Goal: Information Seeking & Learning: Find specific fact

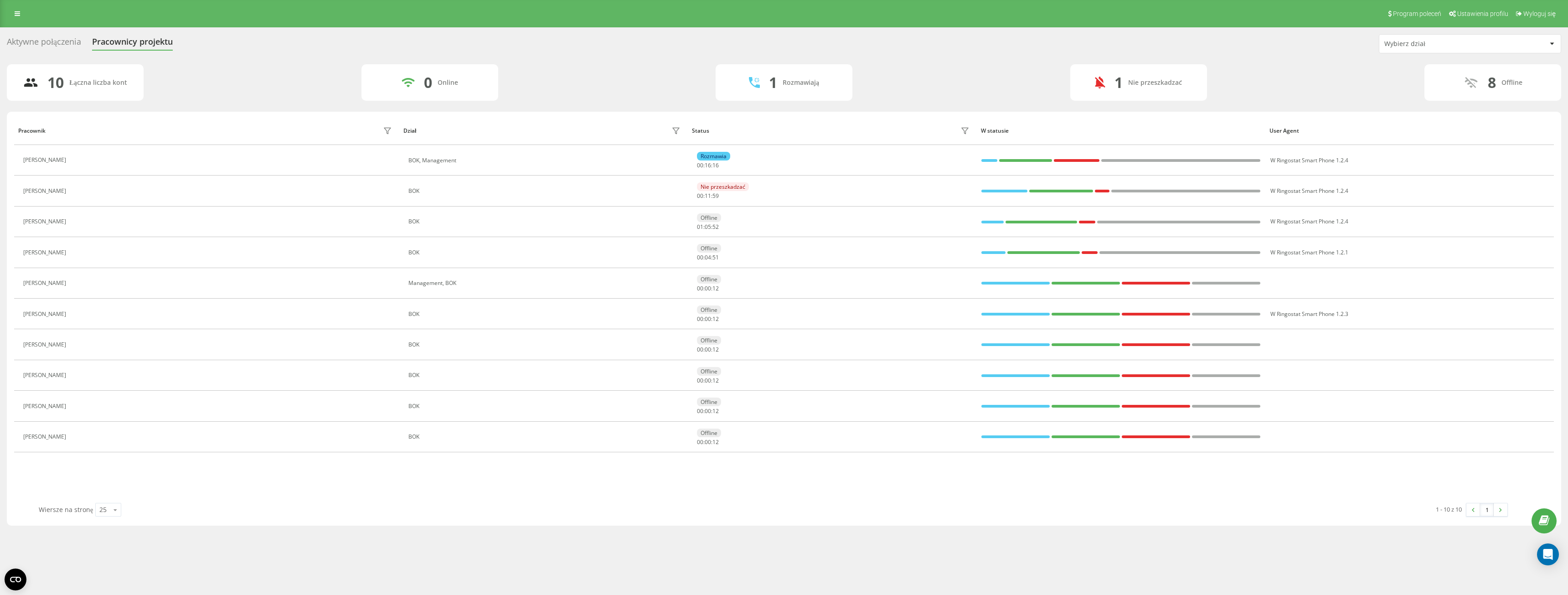
click at [598, 99] on div "10 Łączna liczba kont 0 Online 1 Rozmawiają 1 Nie przeszkadzać 8 Offline" at bounding box center [784, 83] width 1555 height 37
click at [15, 15] on icon at bounding box center [17, 13] width 5 height 6
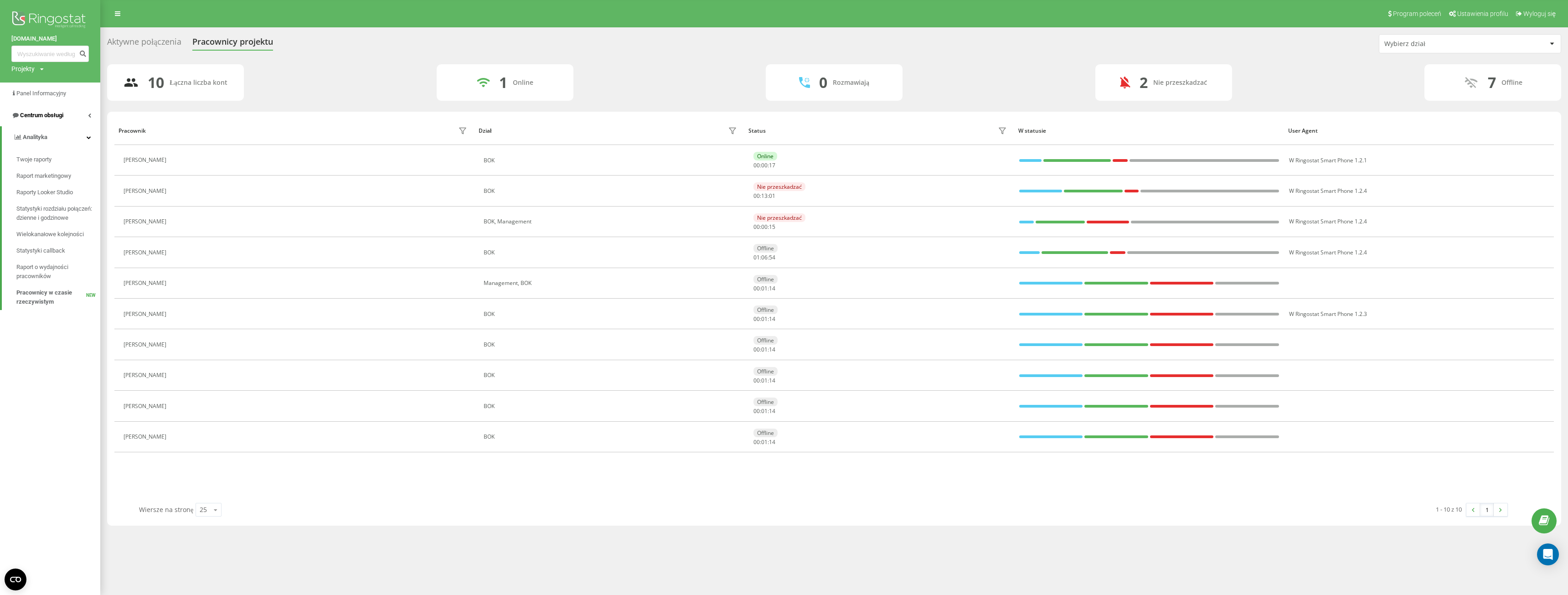
click at [71, 119] on link "Centrum obsługi" at bounding box center [50, 115] width 100 height 22
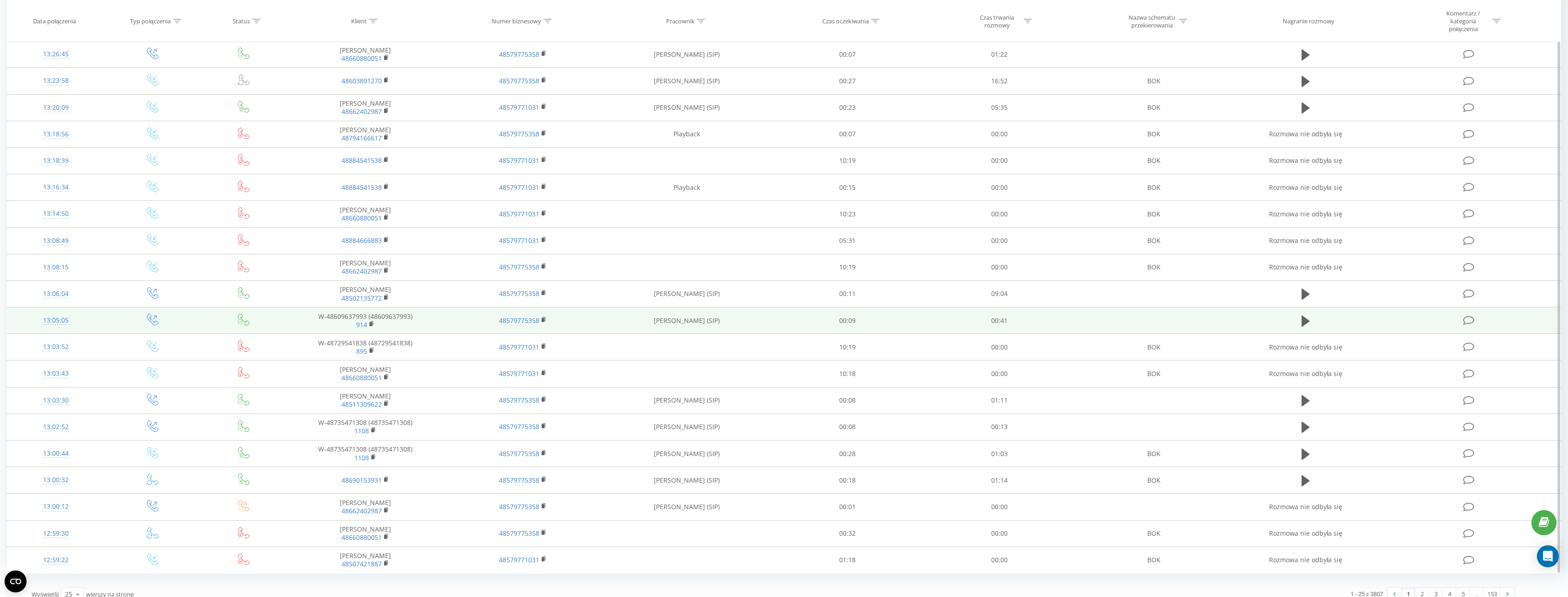
scroll to position [247, 0]
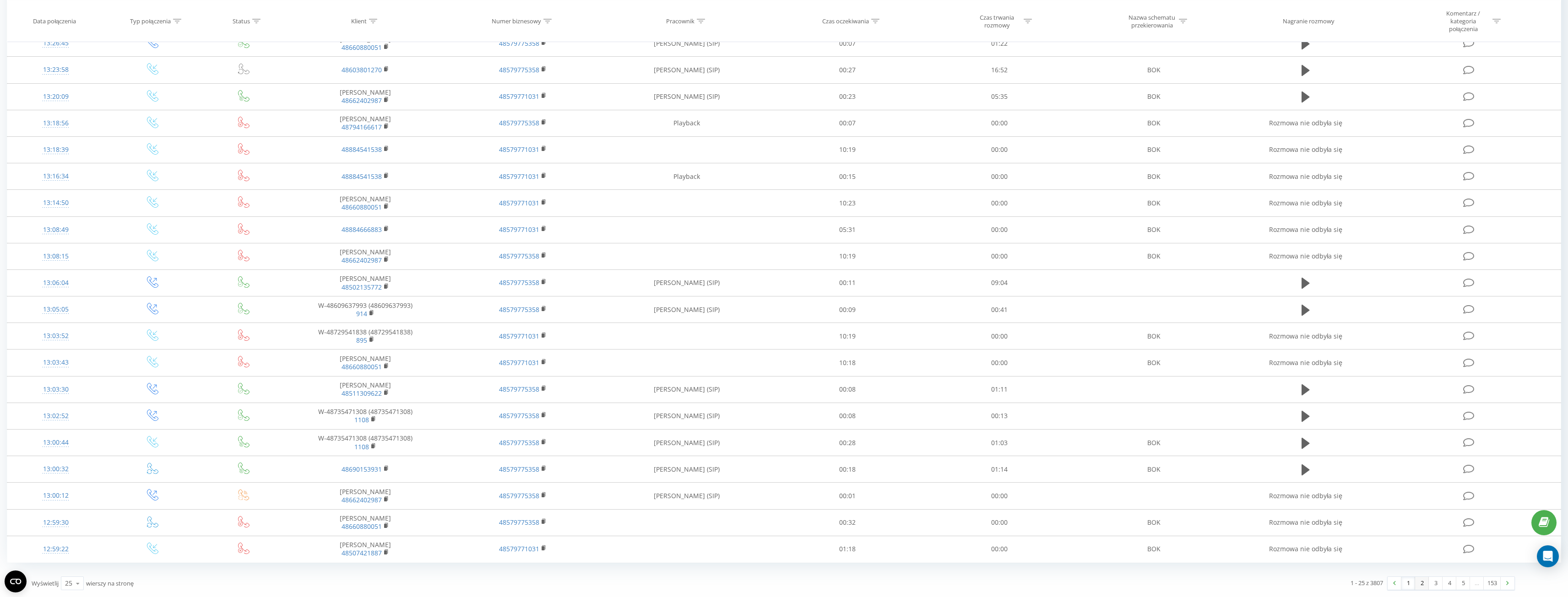
click at [1423, 587] on link "2" at bounding box center [1422, 583] width 13 height 13
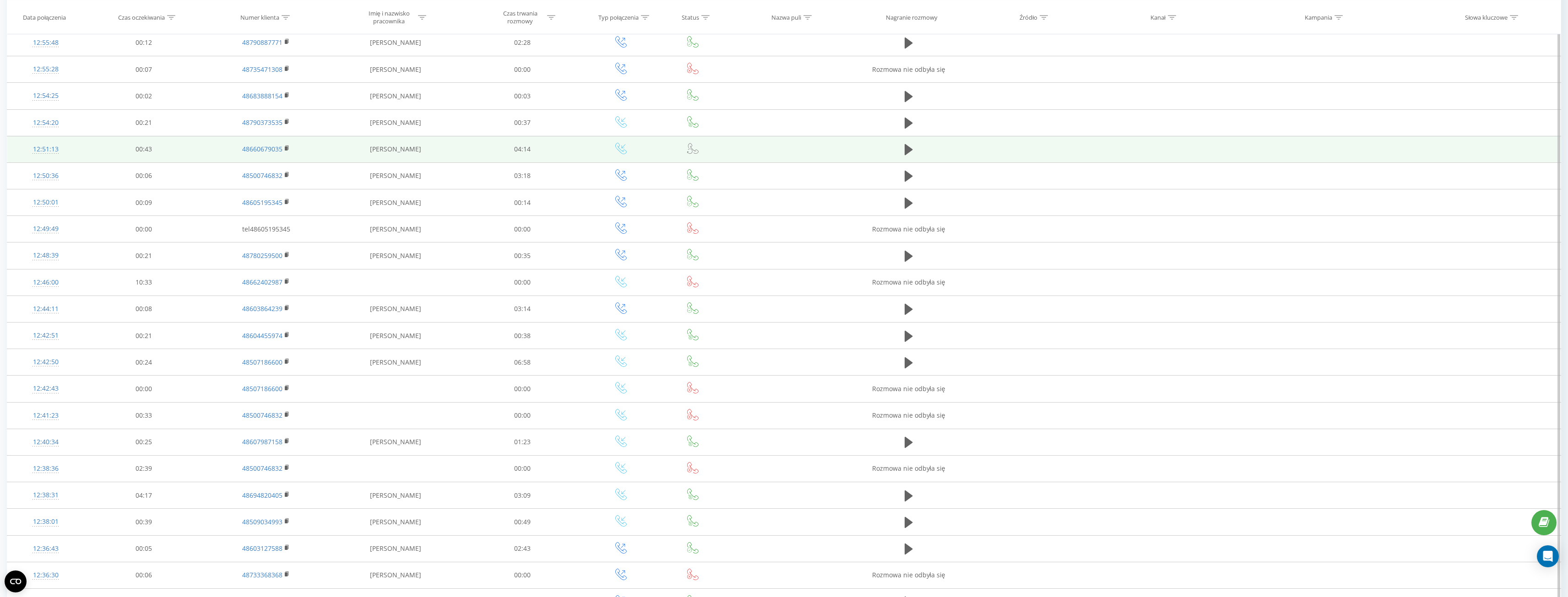
scroll to position [240, 0]
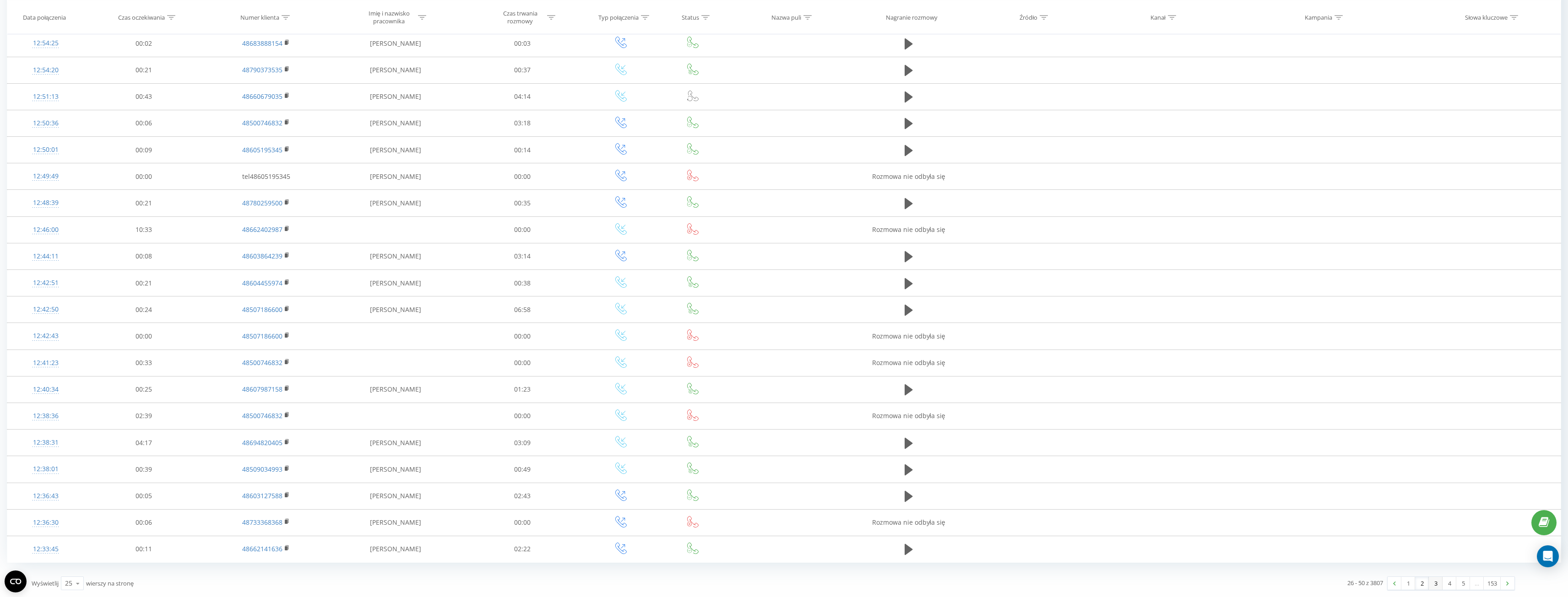
click at [1434, 584] on link "3" at bounding box center [1435, 583] width 13 height 13
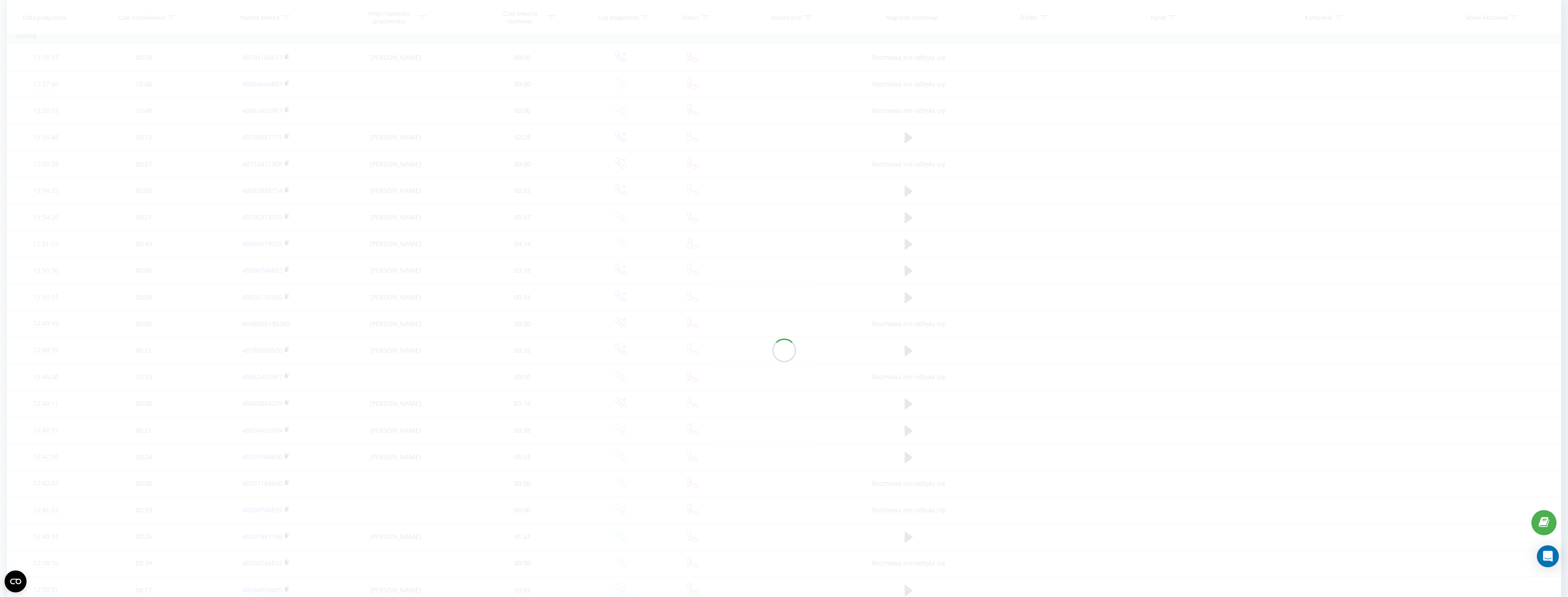
scroll to position [60, 0]
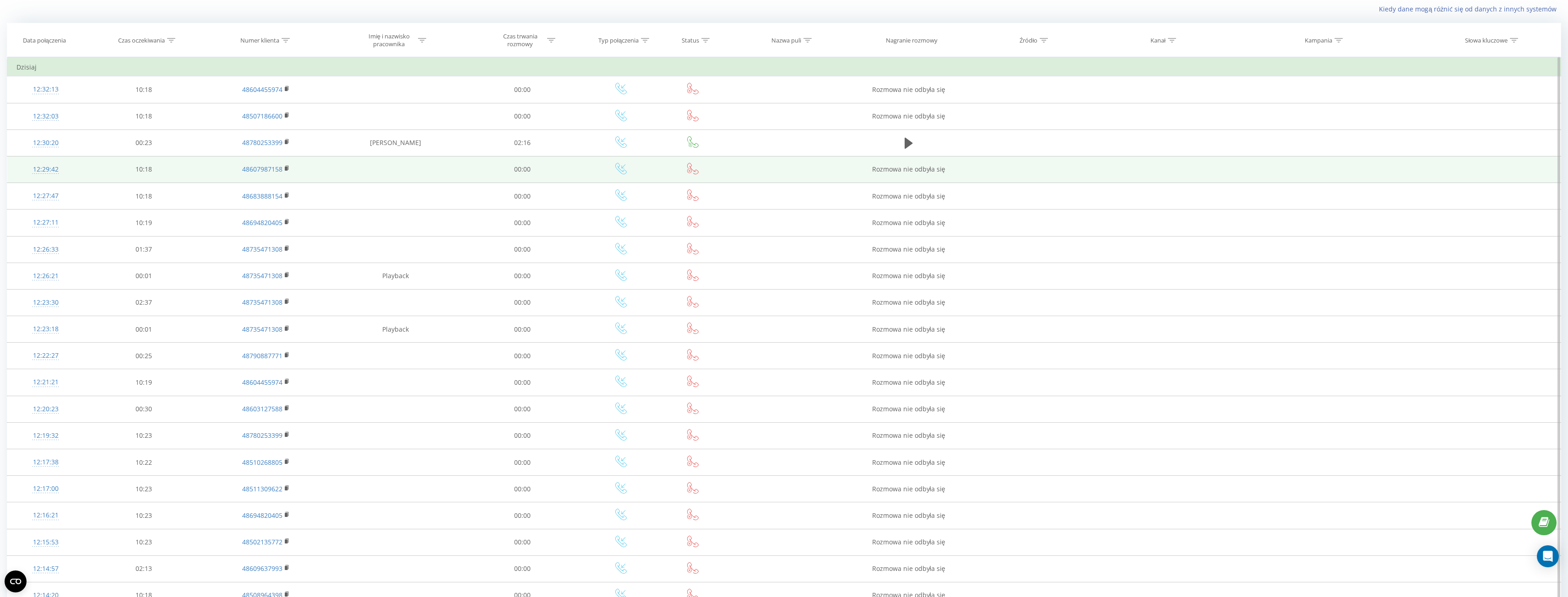
click at [1045, 173] on td at bounding box center [1031, 169] width 130 height 26
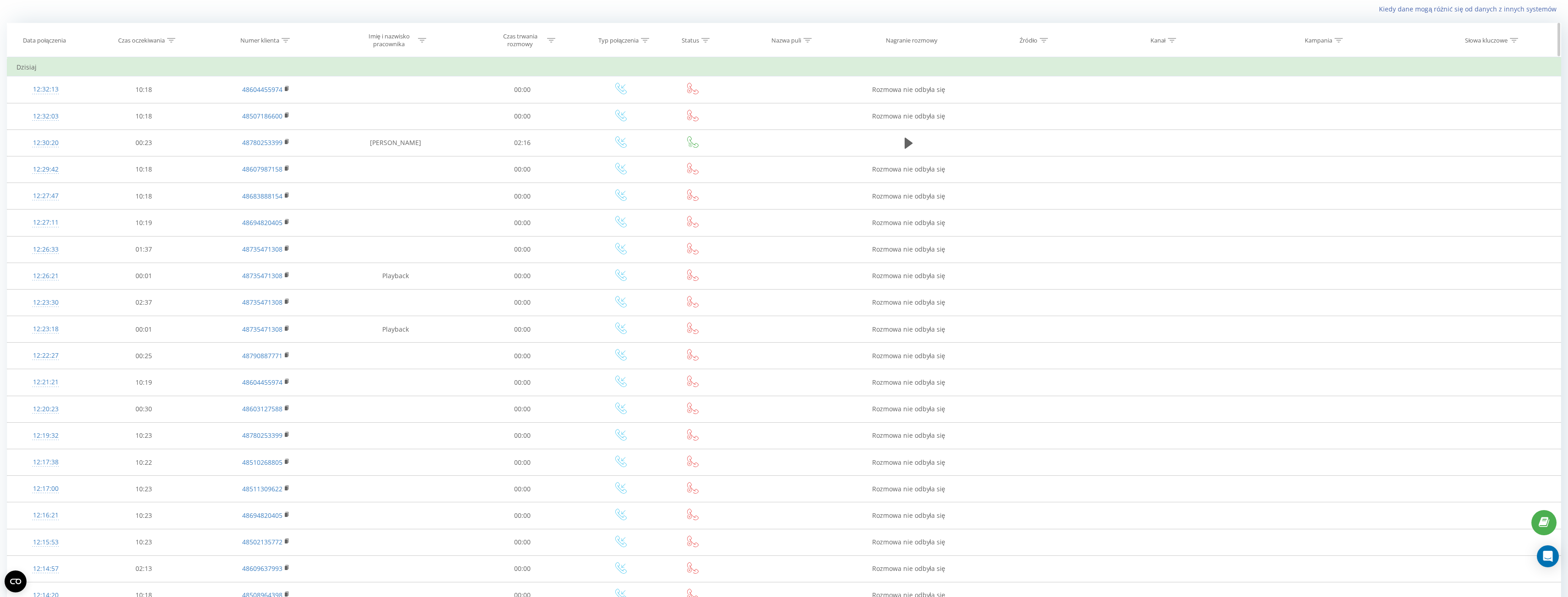
click at [288, 40] on icon at bounding box center [285, 40] width 8 height 4
click at [245, 104] on input "text" at bounding box center [266, 106] width 81 height 16
paste input "603801270"
type input "603801270"
click at [287, 126] on span "OK" at bounding box center [285, 123] width 26 height 14
